Goal: Information Seeking & Learning: Find specific page/section

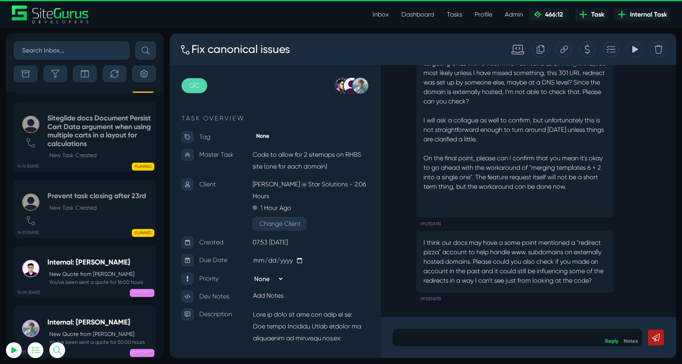
scroll to position [-1947, 0]
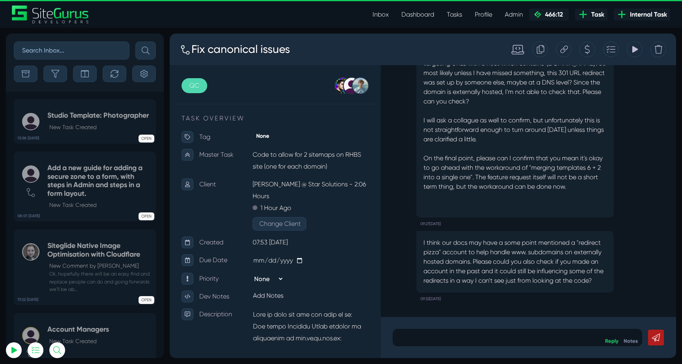
click at [85, 51] on input "text" at bounding box center [72, 50] width 116 height 18
type input "garrod"
click at [135, 41] on button "submit" at bounding box center [145, 50] width 21 height 18
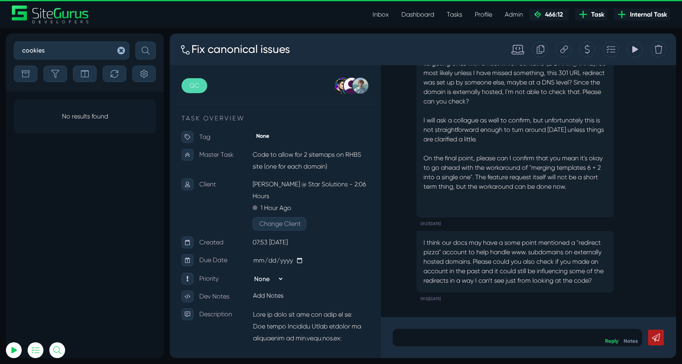
click at [135, 41] on button "submit" at bounding box center [145, 50] width 21 height 18
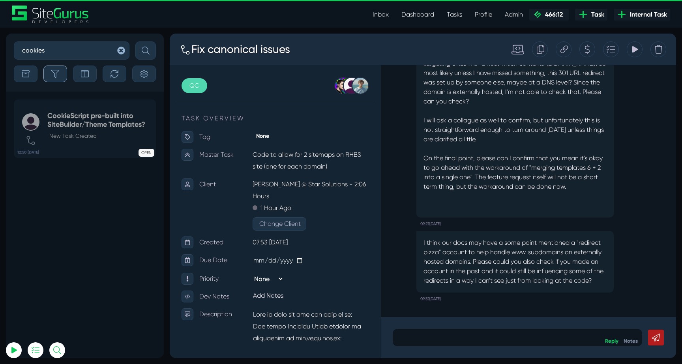
click at [60, 69] on button "button" at bounding box center [55, 74] width 24 height 17
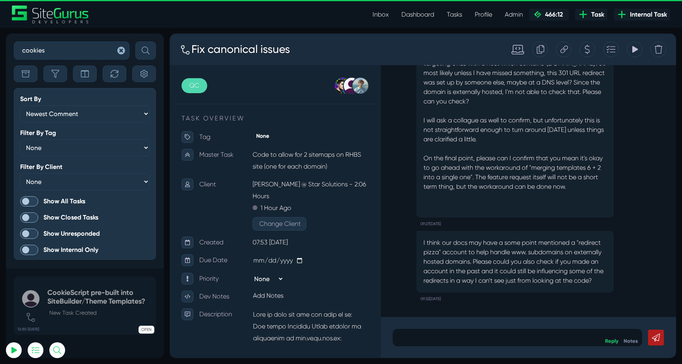
click at [31, 198] on span at bounding box center [29, 201] width 18 height 10
click at [0, 0] on input "Show All Tasks" at bounding box center [0, 0] width 0 height 0
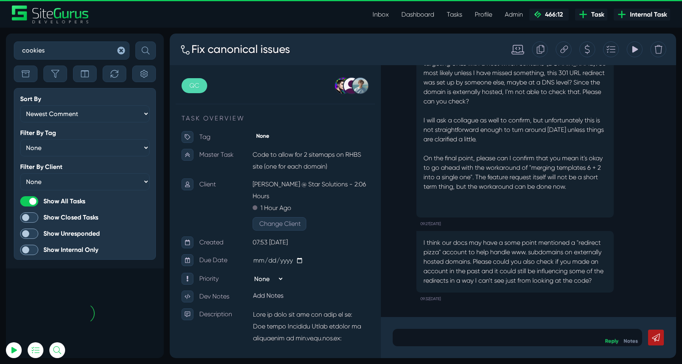
scroll to position [-52, 0]
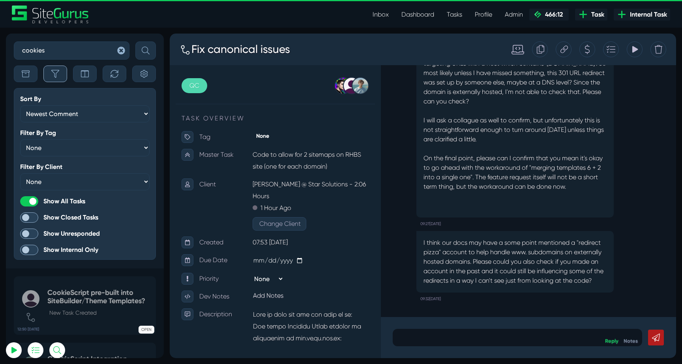
click at [52, 77] on icon "button" at bounding box center [55, 74] width 8 height 8
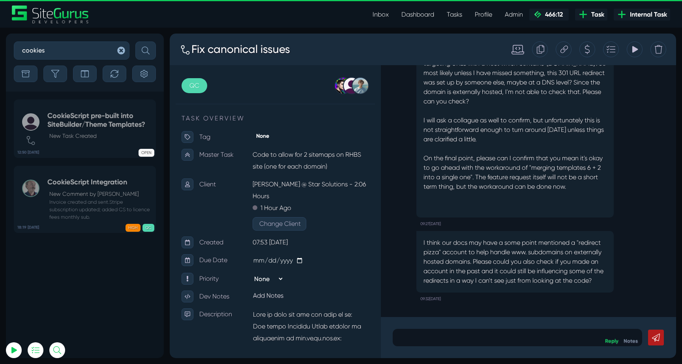
click at [59, 48] on input "cookies" at bounding box center [72, 50] width 116 height 18
click at [135, 41] on button "submit" at bounding box center [145, 50] width 21 height 18
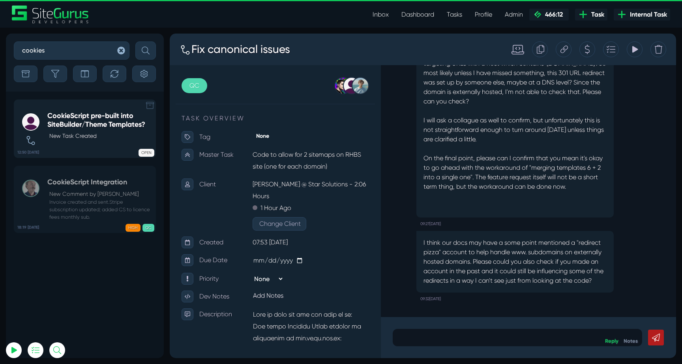
click at [81, 128] on h5 "CookieScript pre-built into SiteBuilder/Theme Templates?" at bounding box center [99, 120] width 104 height 17
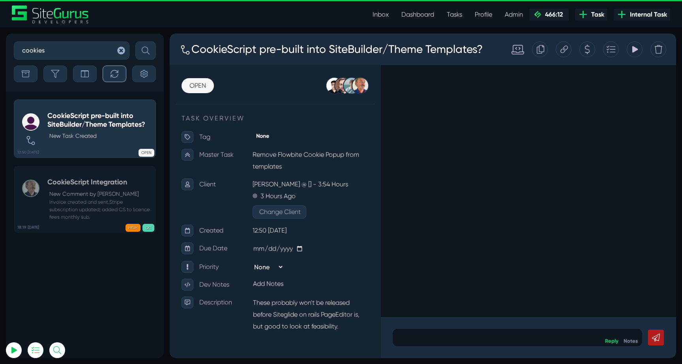
click at [111, 68] on button "button" at bounding box center [115, 74] width 24 height 17
click at [82, 51] on input "cookies" at bounding box center [72, 50] width 116 height 18
click at [135, 41] on button "submit" at bounding box center [145, 50] width 21 height 18
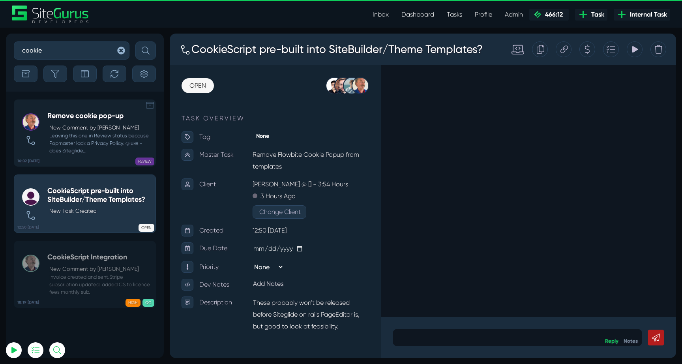
click at [97, 131] on p "New Comment by Robert Wakefield" at bounding box center [100, 128] width 102 height 8
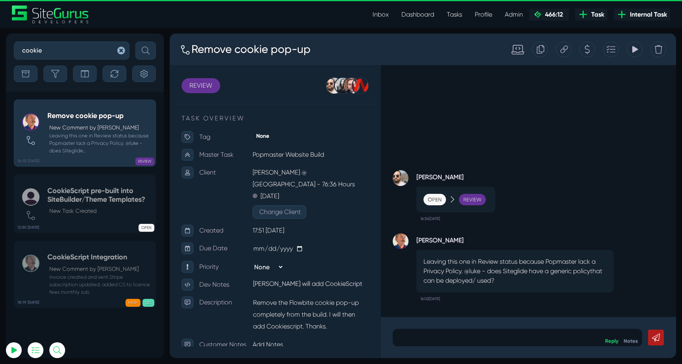
click at [69, 51] on input "cookie" at bounding box center [72, 50] width 116 height 18
type input "cookies"
click at [135, 41] on button "submit" at bounding box center [145, 50] width 21 height 18
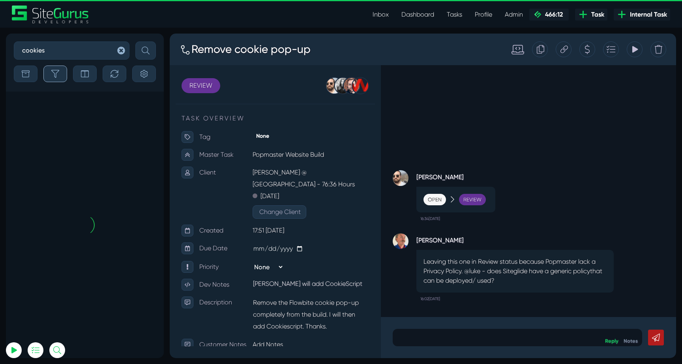
click at [62, 79] on button "button" at bounding box center [55, 74] width 24 height 17
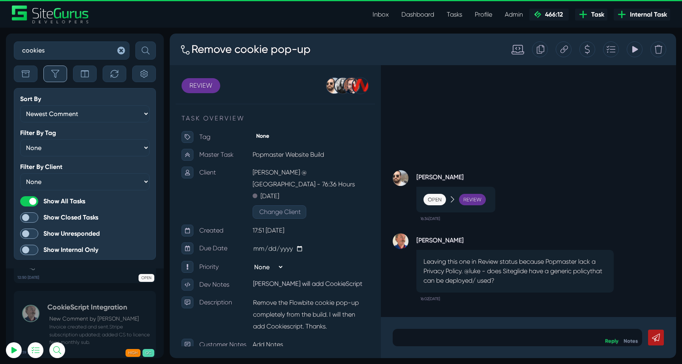
scroll to position [-52, 0]
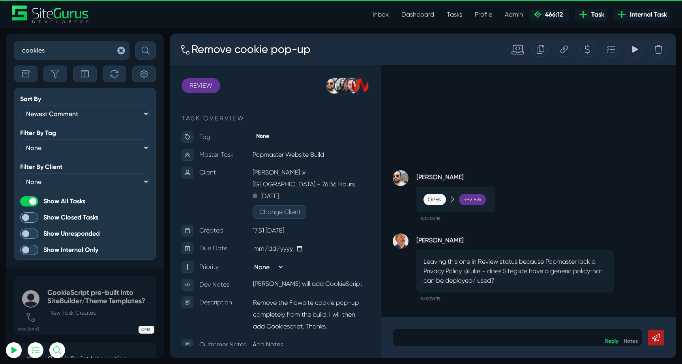
click at [36, 215] on span at bounding box center [29, 217] width 18 height 10
click at [0, 0] on input "Show Closed Tasks" at bounding box center [0, 0] width 0 height 0
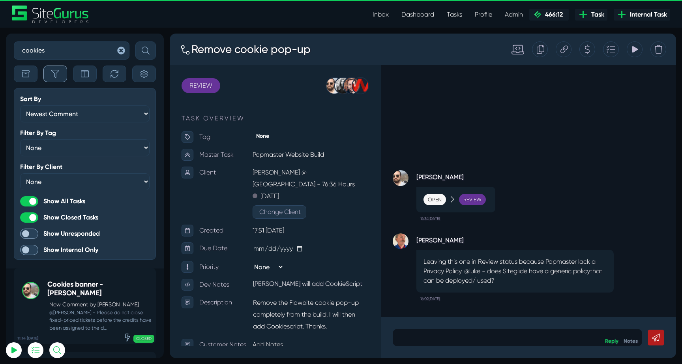
click at [55, 76] on icon "button" at bounding box center [55, 74] width 8 height 8
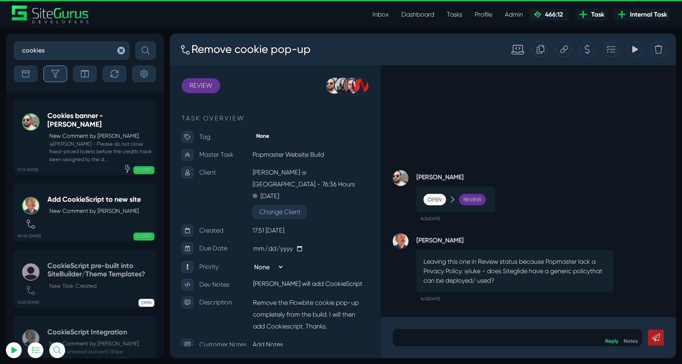
scroll to position [-101, 0]
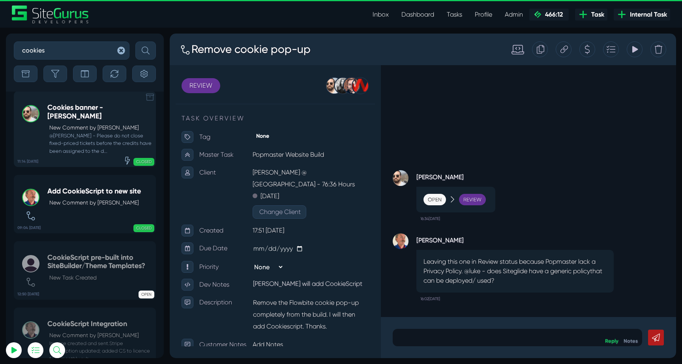
click at [81, 134] on small "@Robert - Please do not close fixed-priced tickets before the credits have been…" at bounding box center [99, 143] width 104 height 23
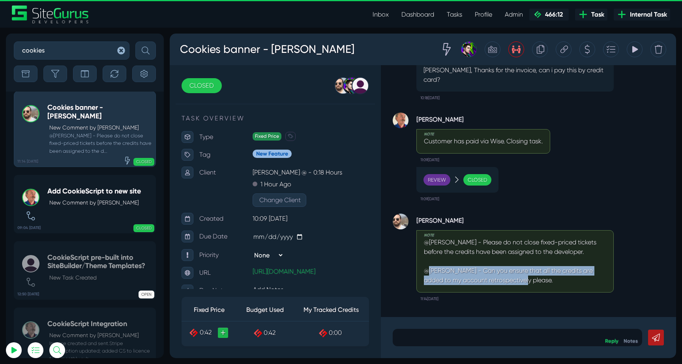
drag, startPoint x: 429, startPoint y: 272, endPoint x: 577, endPoint y: 282, distance: 148.4
click at [577, 282] on p "@Robert - Please do not close fixed-priced tickets before the credits have been…" at bounding box center [515, 261] width 182 height 47
click at [578, 283] on p "@Robert - Please do not close fixed-priced tickets before the credits have been…" at bounding box center [515, 261] width 182 height 47
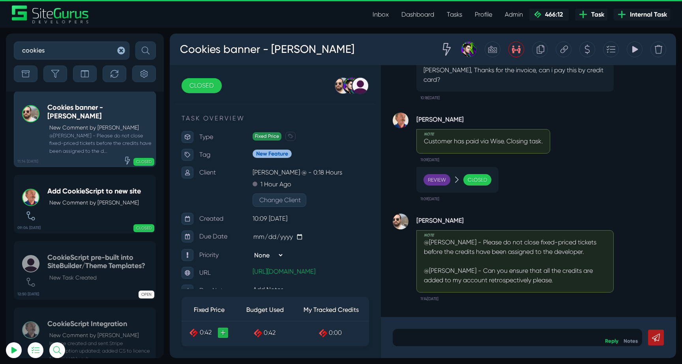
click at [516, 51] on icon at bounding box center [516, 49] width 9 height 15
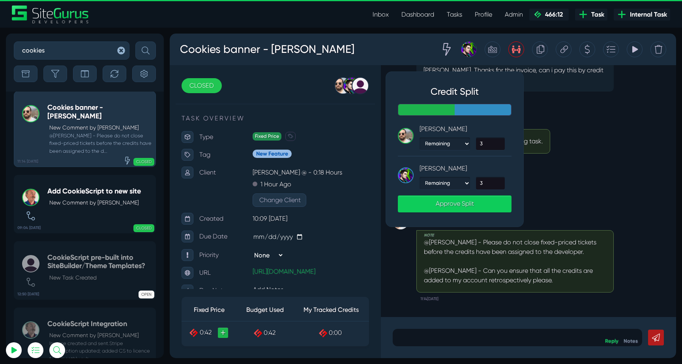
click at [593, 190] on div "Review Closed 11:09, September 01 2025" at bounding box center [529, 183] width 272 height 43
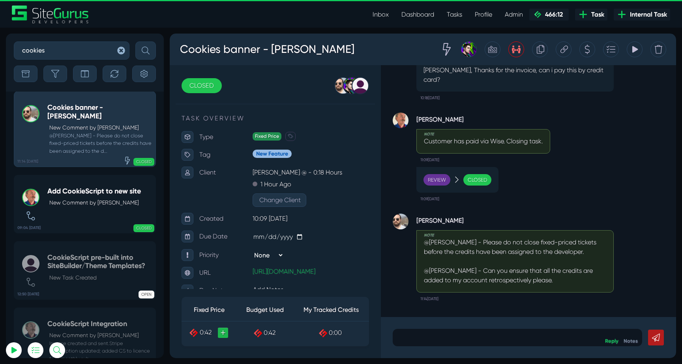
click at [635, 51] on icon at bounding box center [636, 49] width 6 height 7
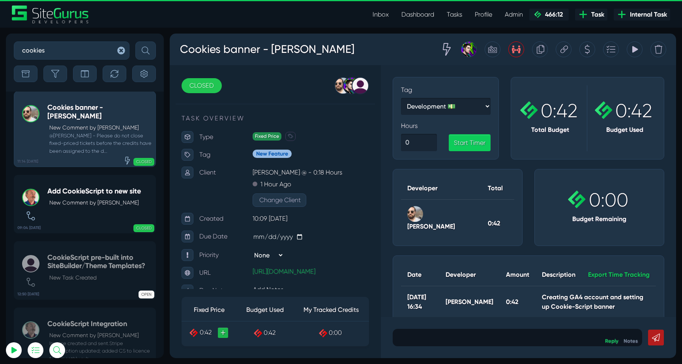
click at [635, 51] on icon at bounding box center [636, 49] width 6 height 7
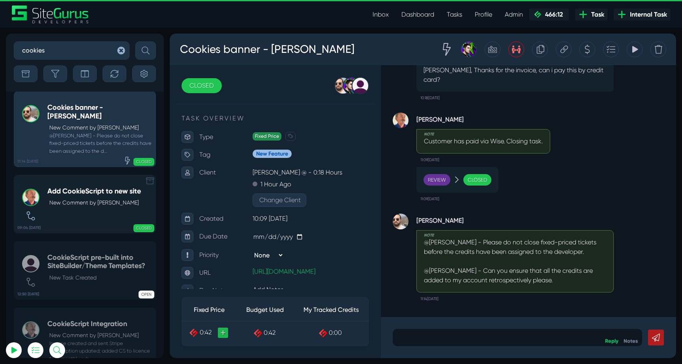
click at [84, 198] on div "Add CookieScript to new site New Comment by Robert Wakefield" at bounding box center [94, 204] width 94 height 34
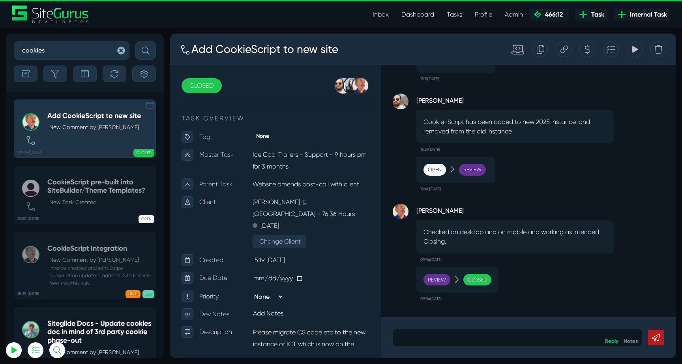
scroll to position [-101, 0]
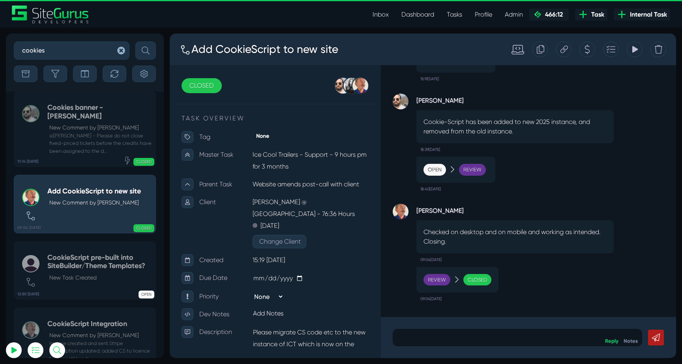
click at [122, 50] on icon "button" at bounding box center [121, 51] width 8 height 8
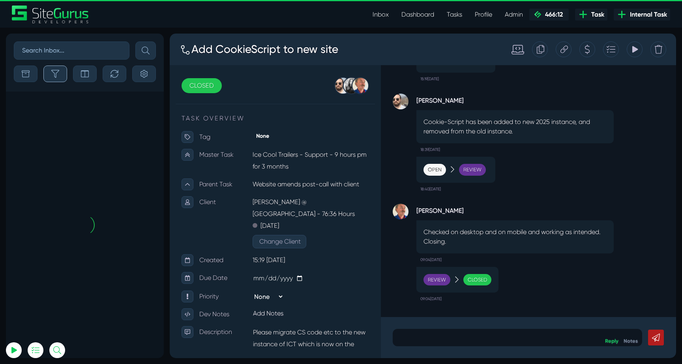
click at [61, 66] on button "button" at bounding box center [55, 74] width 24 height 17
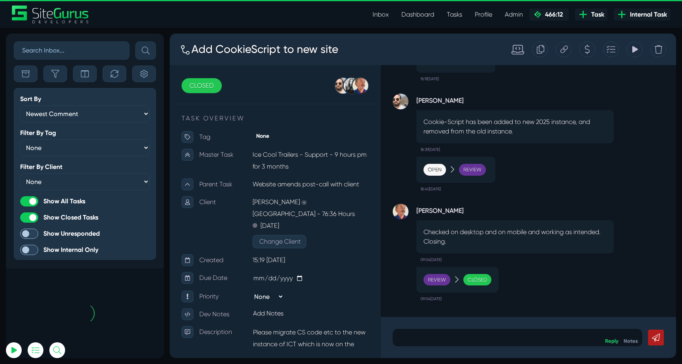
click at [25, 217] on span at bounding box center [29, 217] width 18 height 10
click at [0, 0] on input "Show Closed Tasks" at bounding box center [0, 0] width 0 height 0
click at [54, 74] on icon "button" at bounding box center [55, 74] width 8 height 8
